Goal: Navigation & Orientation: Find specific page/section

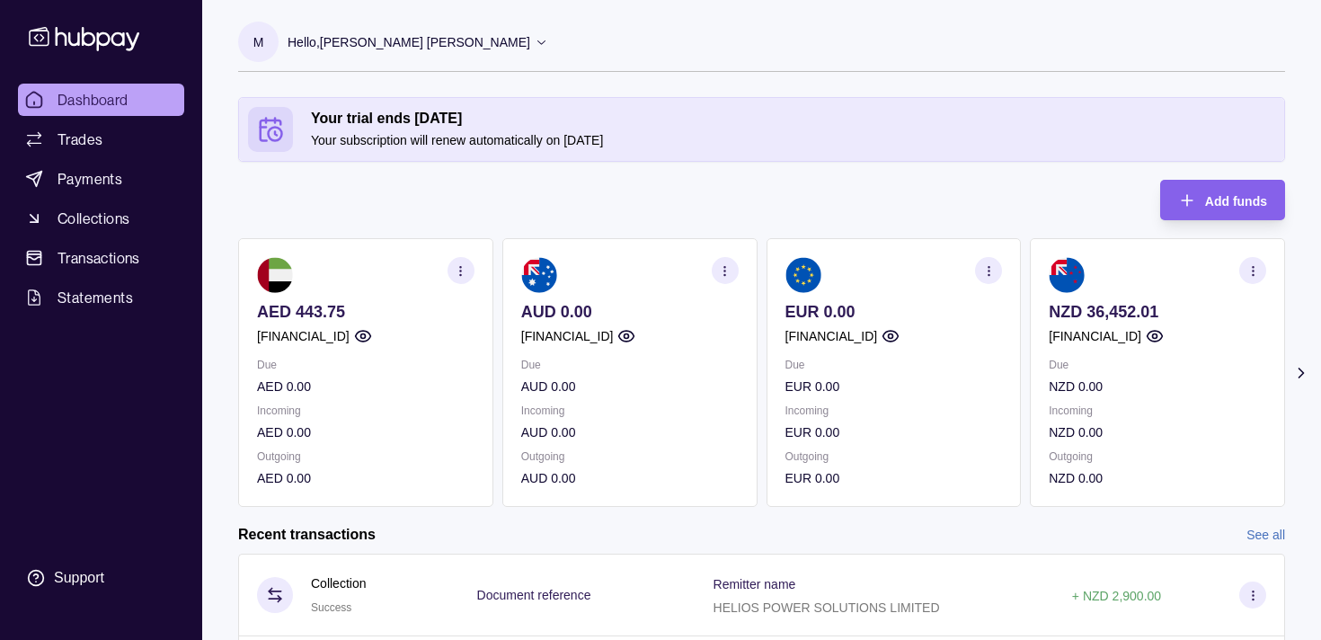
click at [1247, 268] on icon "button" at bounding box center [1253, 270] width 13 height 13
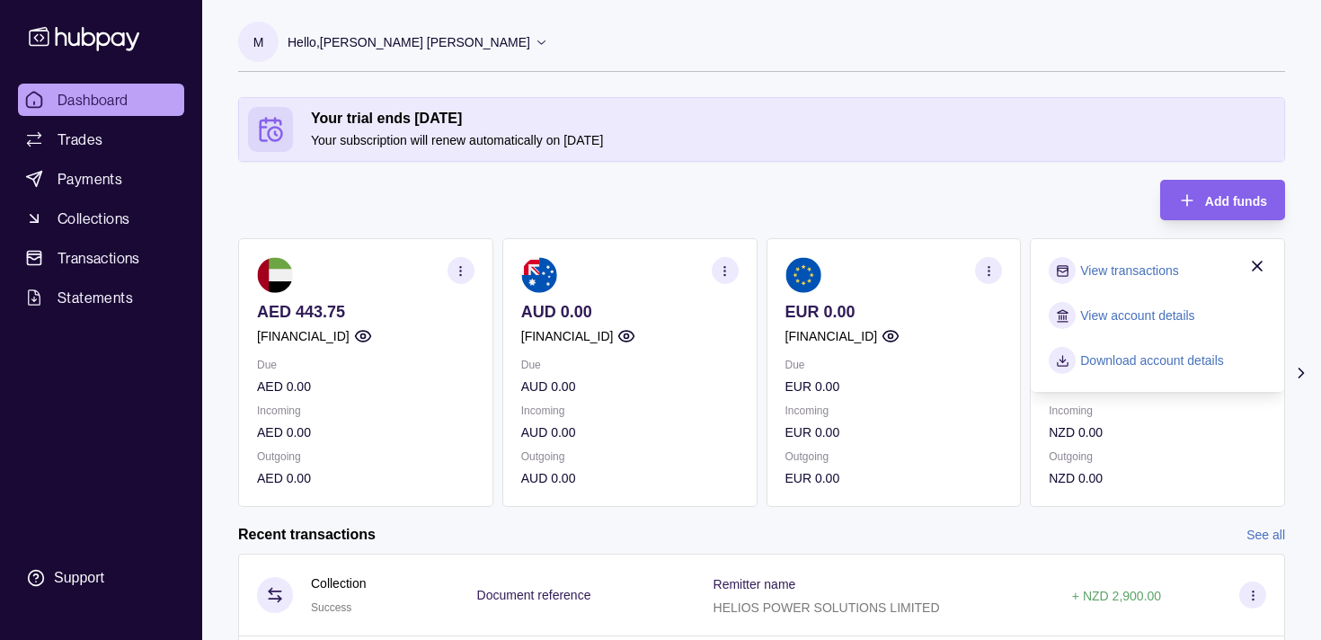
click at [1156, 270] on link "View transactions" at bounding box center [1129, 271] width 98 height 20
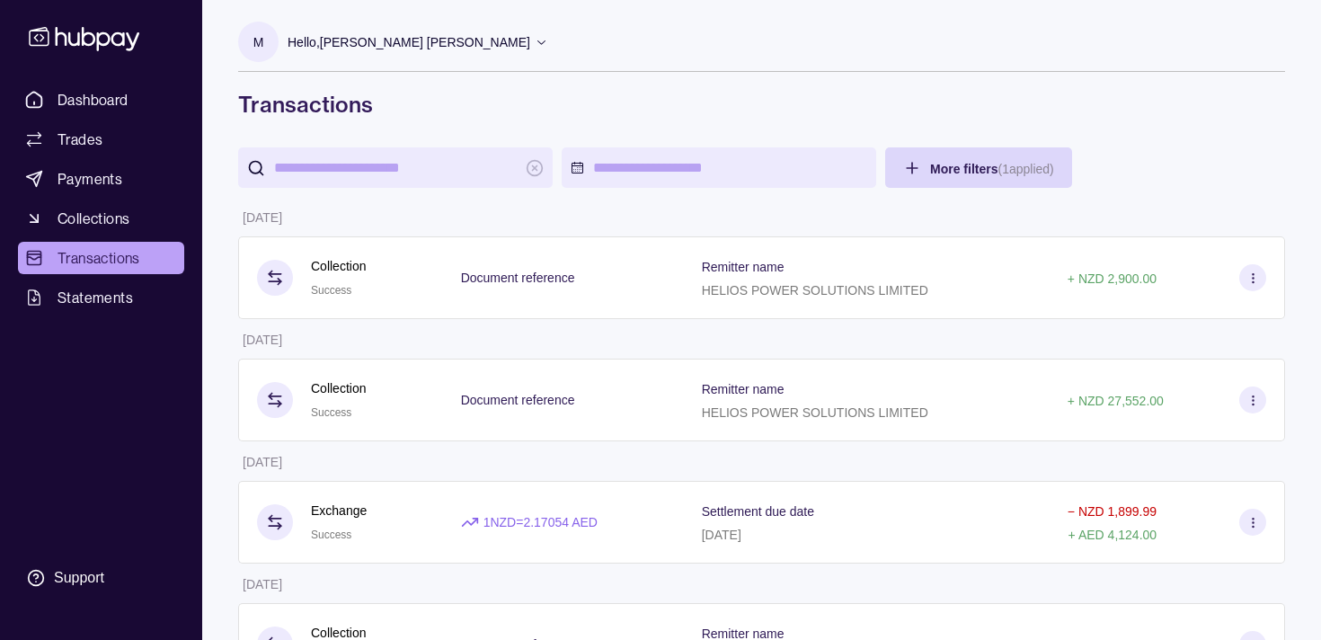
scroll to position [204, 0]
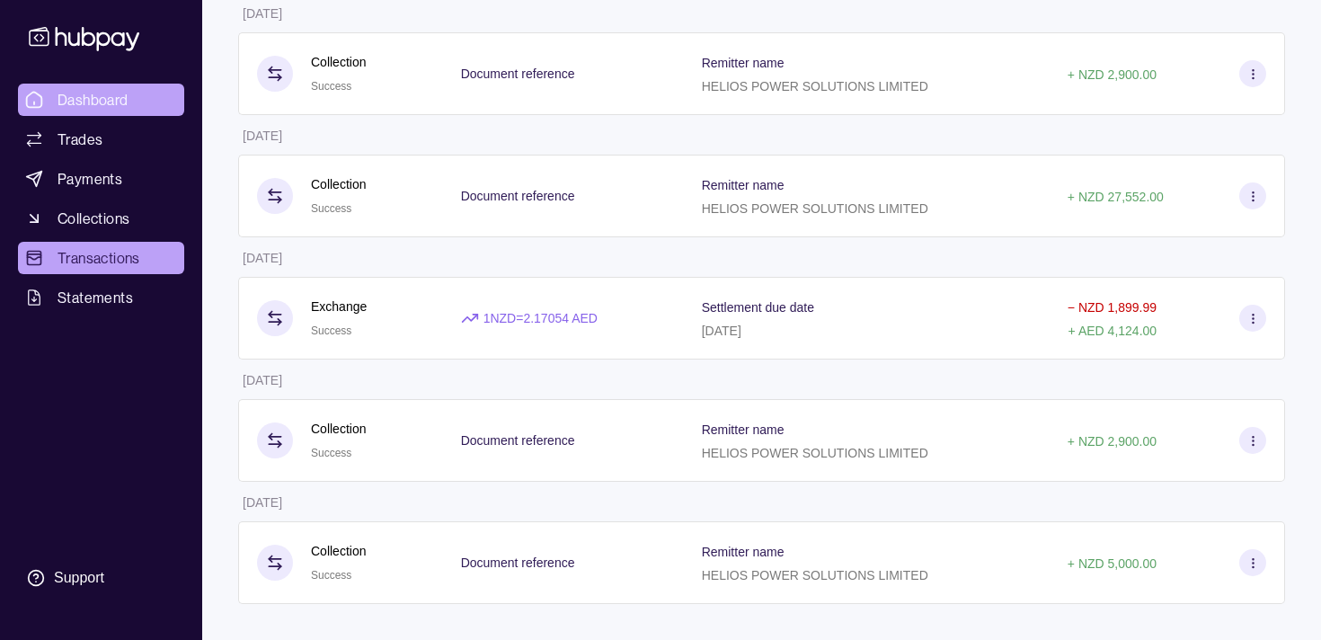
click at [129, 110] on link "Dashboard" at bounding box center [101, 100] width 166 height 32
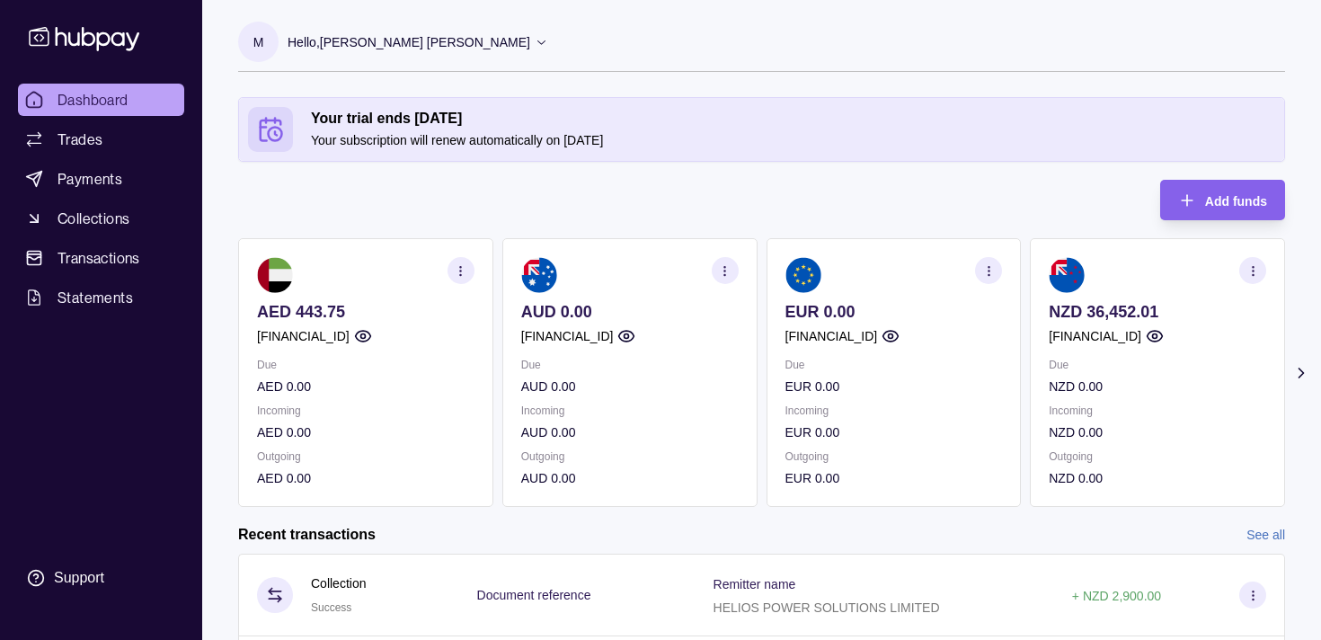
click at [535, 43] on icon at bounding box center [541, 41] width 13 height 13
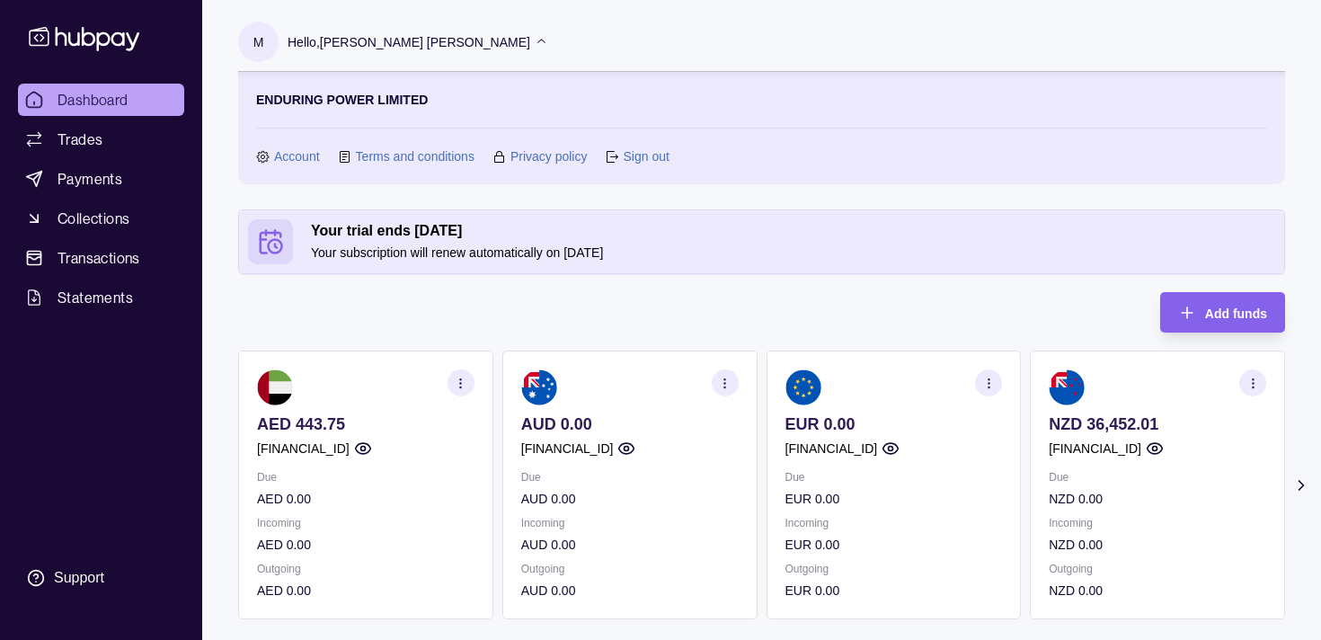
click at [535, 43] on icon at bounding box center [541, 41] width 13 height 13
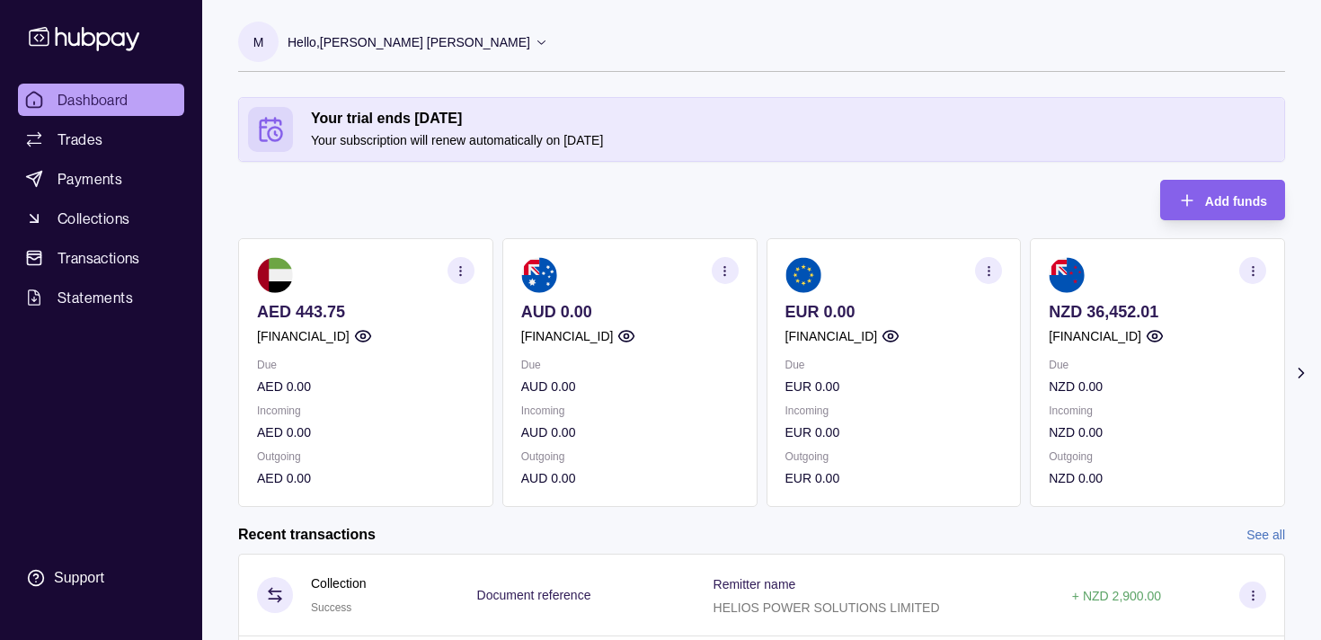
click at [535, 43] on icon at bounding box center [541, 41] width 13 height 13
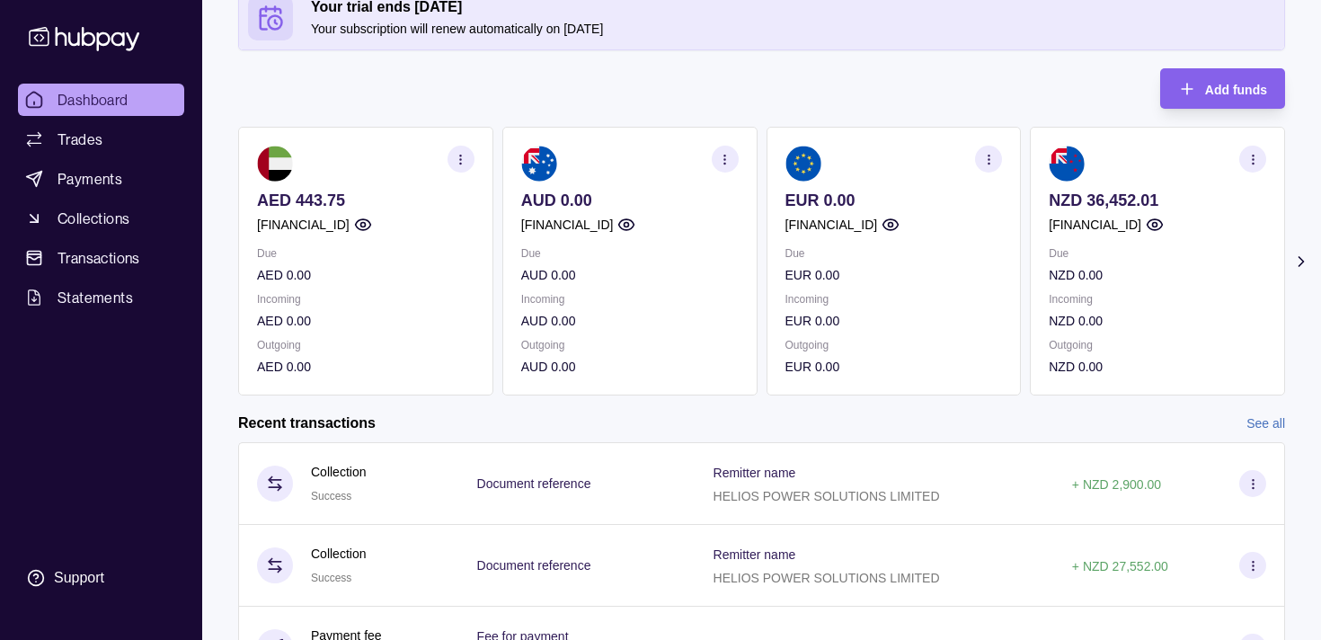
scroll to position [493, 0]
